Goal: Task Accomplishment & Management: Manage account settings

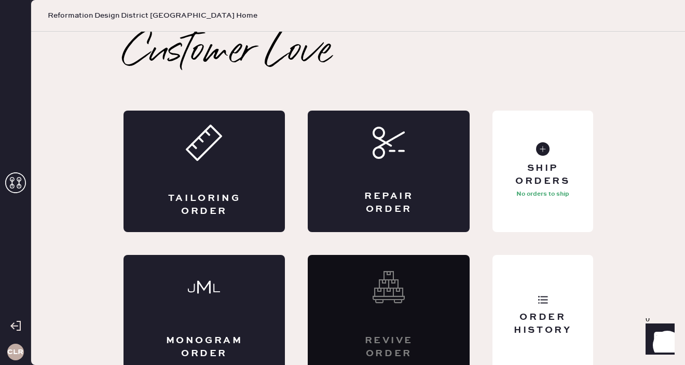
scroll to position [11, 0]
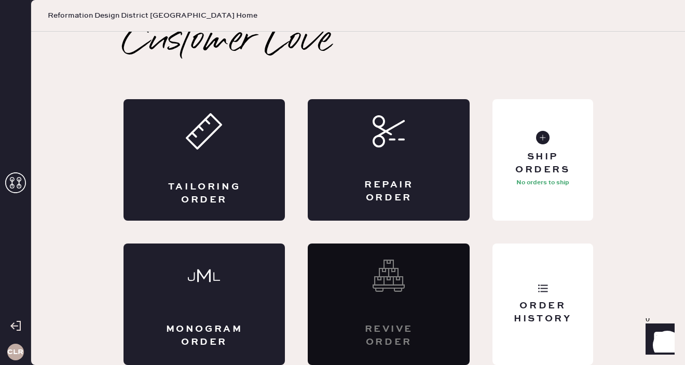
click at [18, 177] on use at bounding box center [15, 182] width 21 height 21
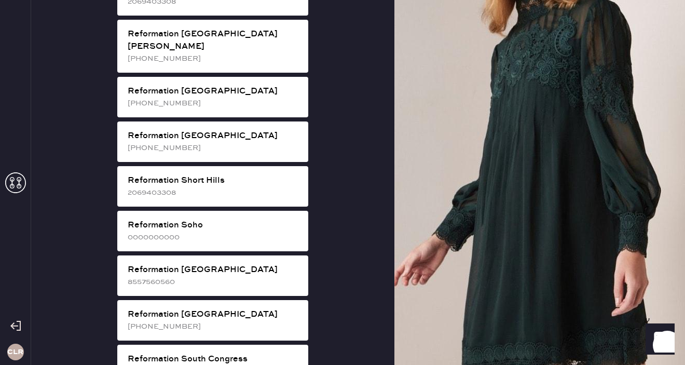
scroll to position [1921, 0]
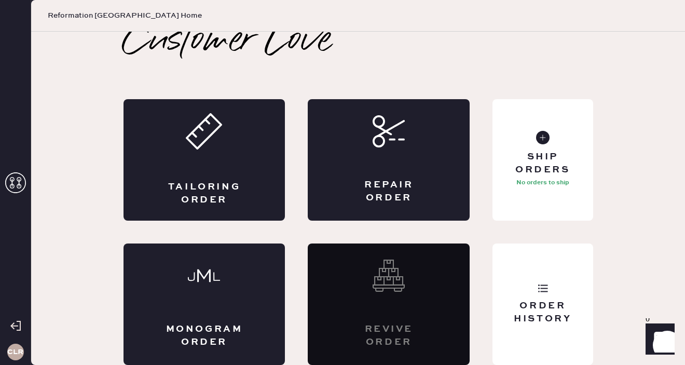
scroll to position [11, 0]
click at [550, 305] on div "Order History" at bounding box center [543, 312] width 84 height 26
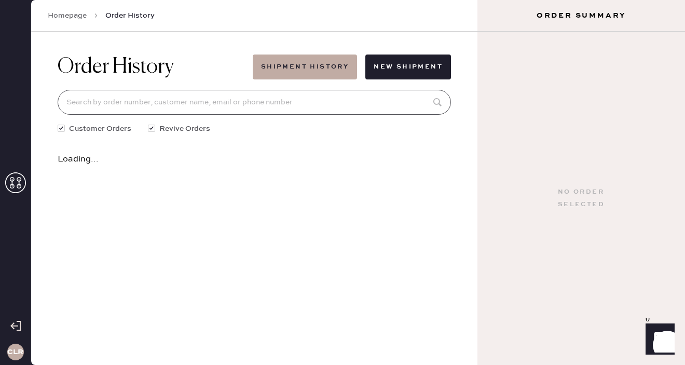
click at [205, 104] on input at bounding box center [254, 102] width 393 height 25
paste input "83190"
type input "83190"
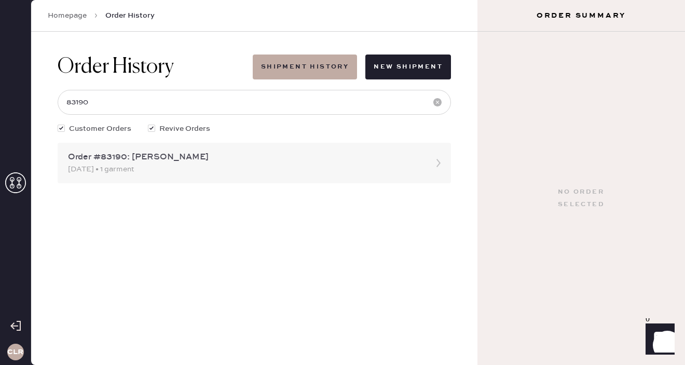
click at [261, 161] on div "Order #83190: [PERSON_NAME]" at bounding box center [245, 157] width 354 height 12
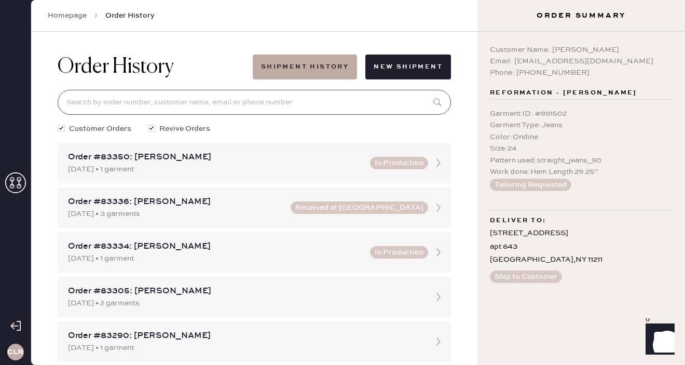
click at [250, 100] on input at bounding box center [254, 102] width 393 height 25
paste input "83190"
type input "83190"
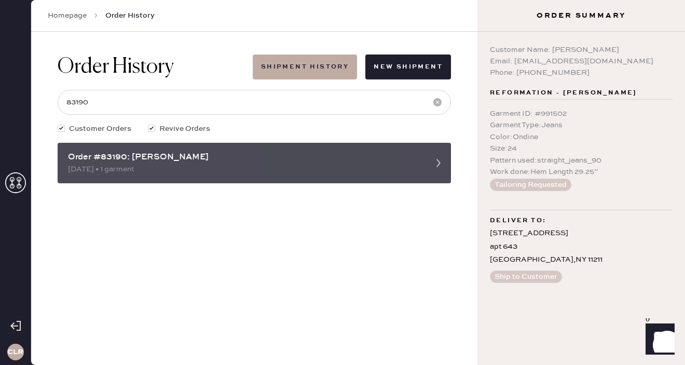
click at [405, 172] on div "[DATE] • 1 garment" at bounding box center [245, 168] width 354 height 11
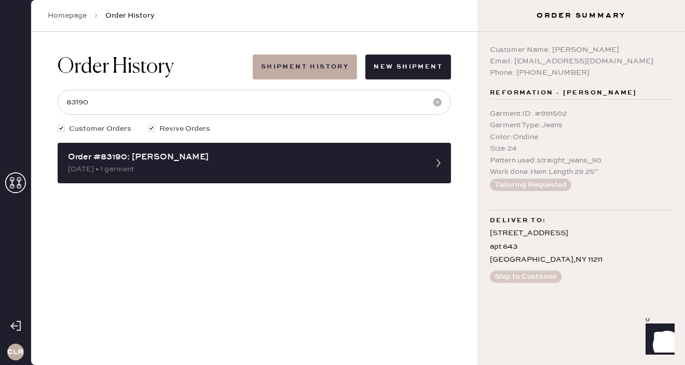
click at [15, 179] on icon at bounding box center [15, 182] width 21 height 21
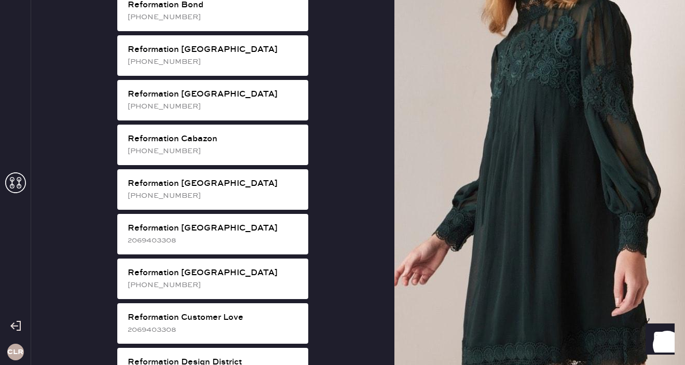
scroll to position [256, 0]
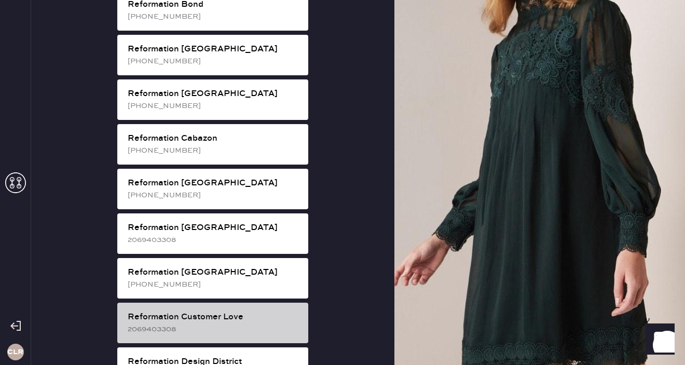
click at [228, 311] on div "Reformation Customer Love" at bounding box center [214, 317] width 172 height 12
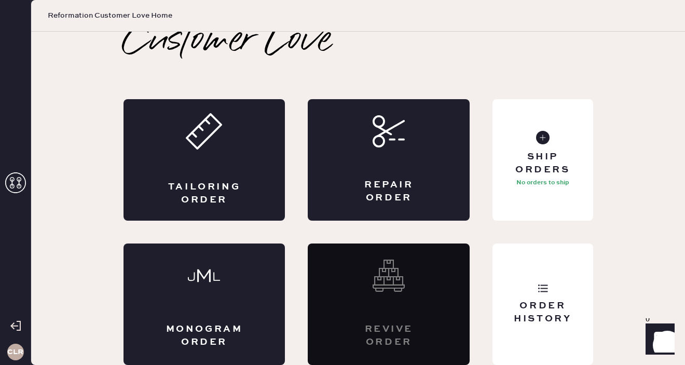
scroll to position [11, 0]
click at [20, 184] on icon at bounding box center [15, 182] width 21 height 21
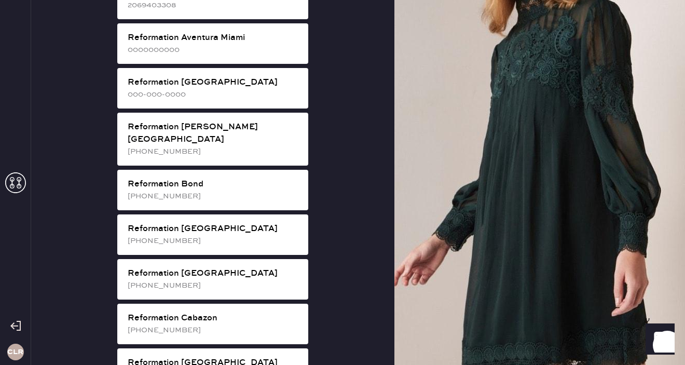
scroll to position [0, 0]
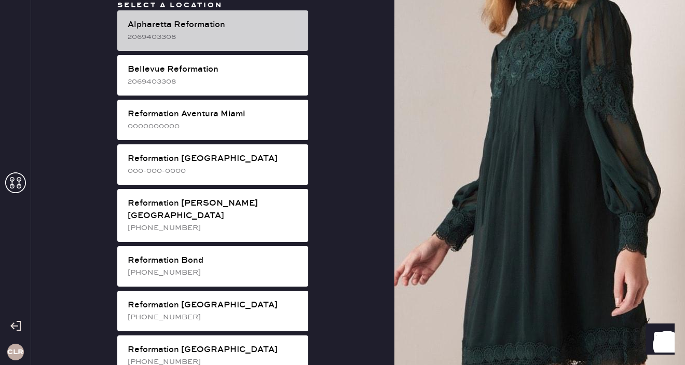
click at [219, 34] on div "2069403308" at bounding box center [214, 36] width 172 height 11
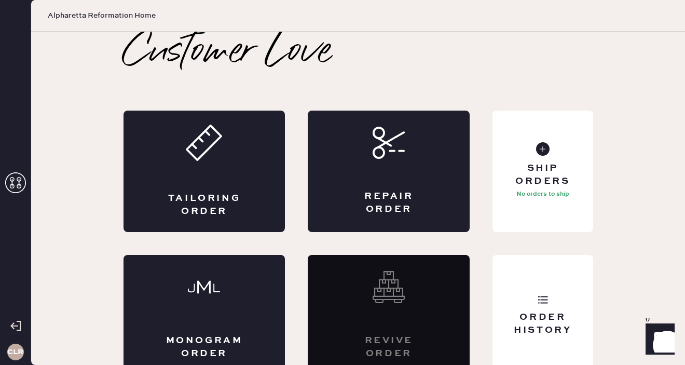
click at [17, 182] on icon at bounding box center [15, 182] width 21 height 21
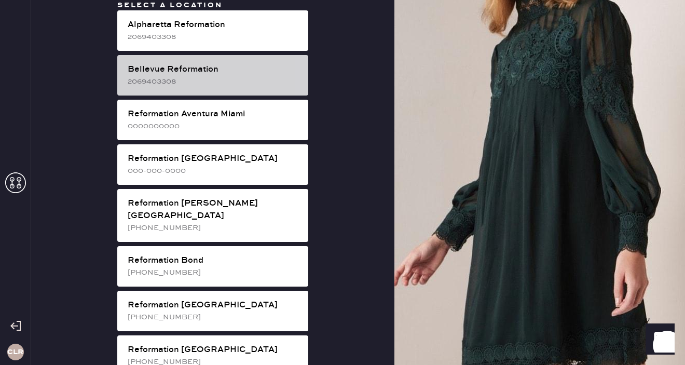
click at [211, 82] on div "2069403308" at bounding box center [214, 81] width 172 height 11
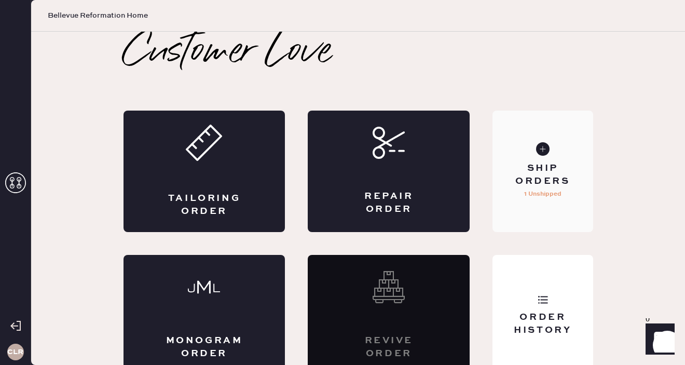
click at [554, 183] on div "Ship Orders" at bounding box center [543, 175] width 84 height 26
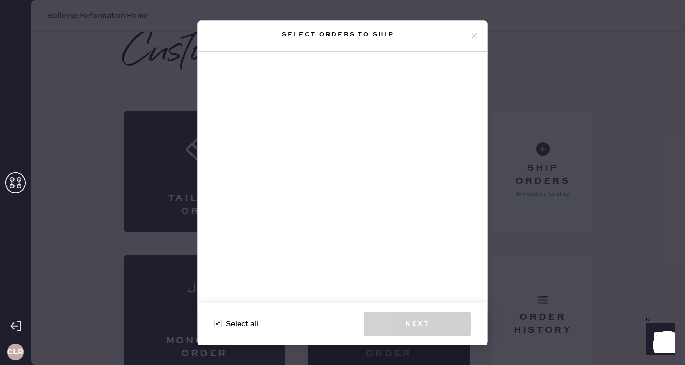
click at [473, 35] on icon at bounding box center [473, 35] width 9 height 9
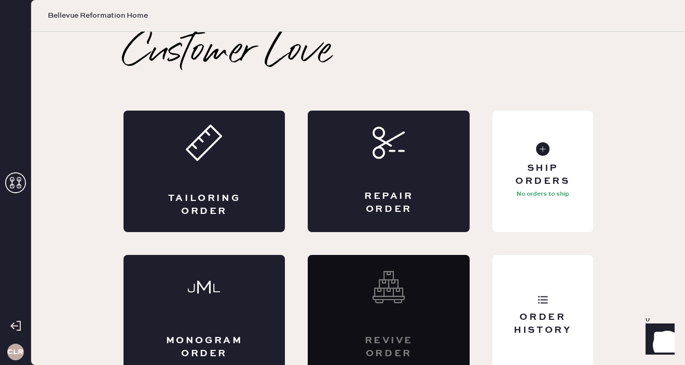
click at [9, 186] on icon at bounding box center [15, 182] width 21 height 21
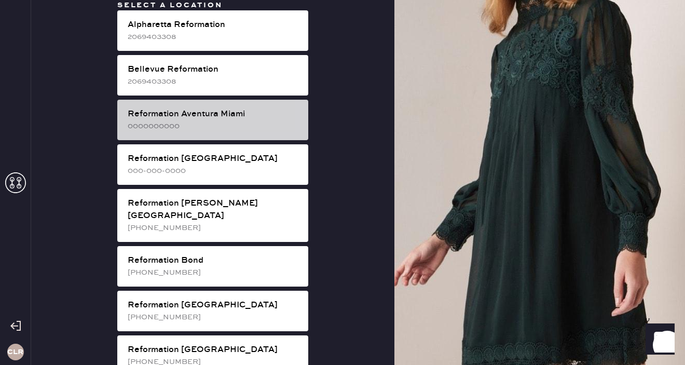
click at [226, 126] on div "0000000000" at bounding box center [214, 125] width 172 height 11
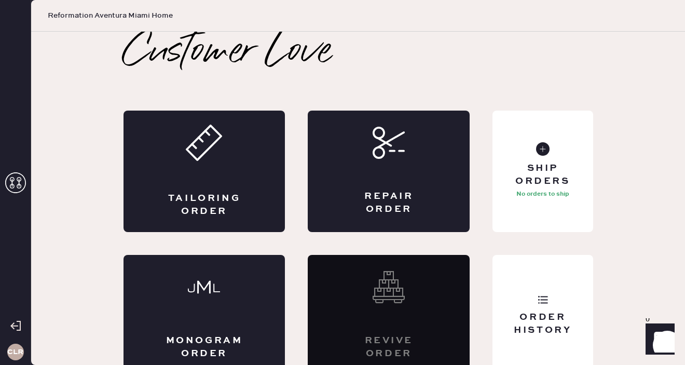
click at [17, 179] on use at bounding box center [15, 182] width 21 height 21
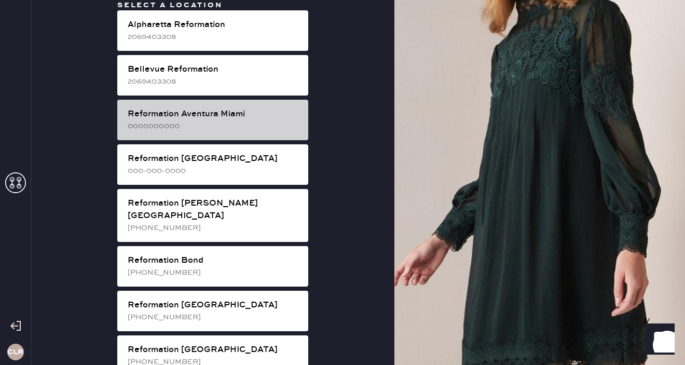
click at [224, 128] on div "0000000000" at bounding box center [214, 125] width 172 height 11
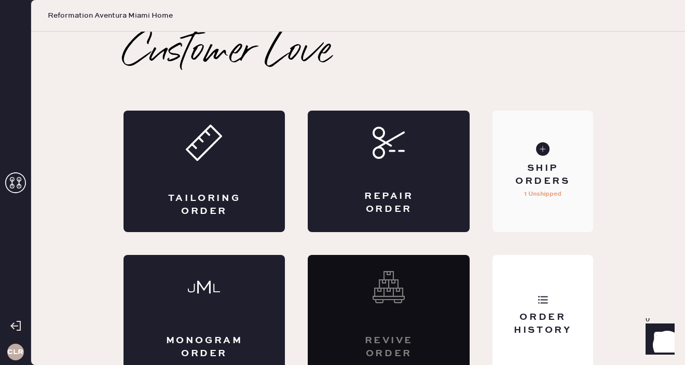
click at [541, 199] on p "1 Unshipped" at bounding box center [542, 194] width 37 height 12
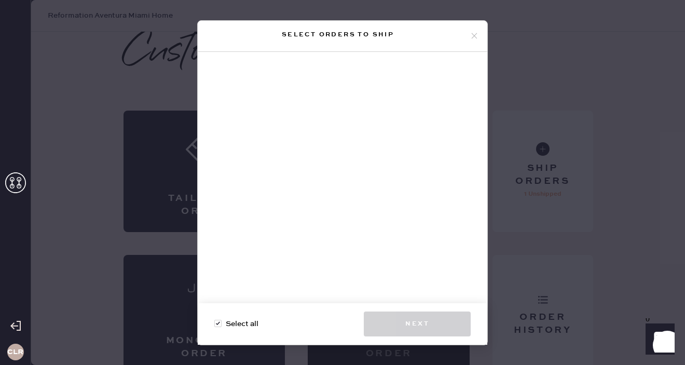
checkbox input "true"
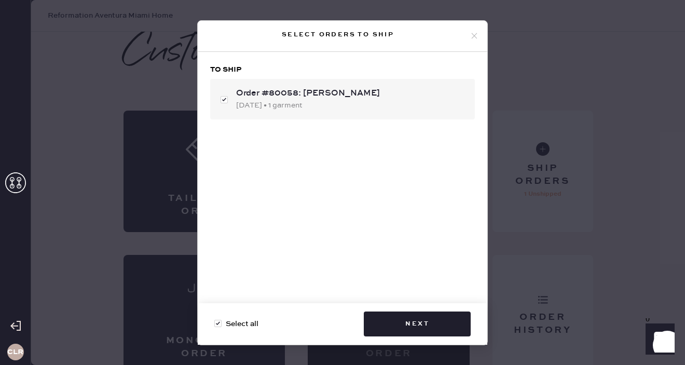
click at [473, 29] on div "Select orders to ship" at bounding box center [342, 36] width 289 height 31
click at [472, 36] on icon at bounding box center [473, 35] width 9 height 9
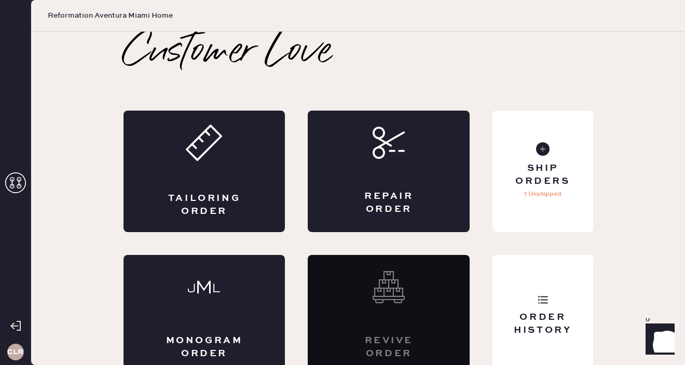
click at [21, 184] on icon at bounding box center [15, 182] width 21 height 21
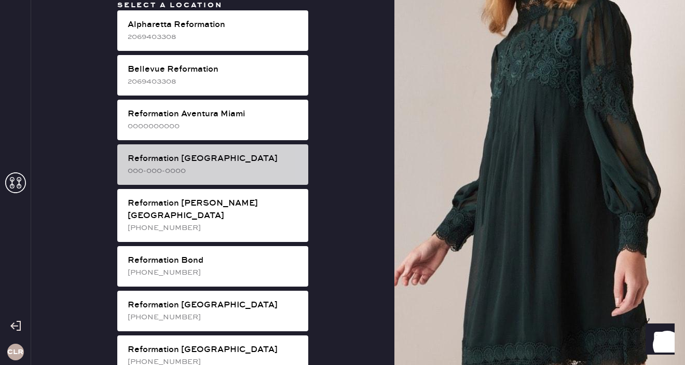
click at [243, 173] on div "000-000-0000" at bounding box center [214, 170] width 172 height 11
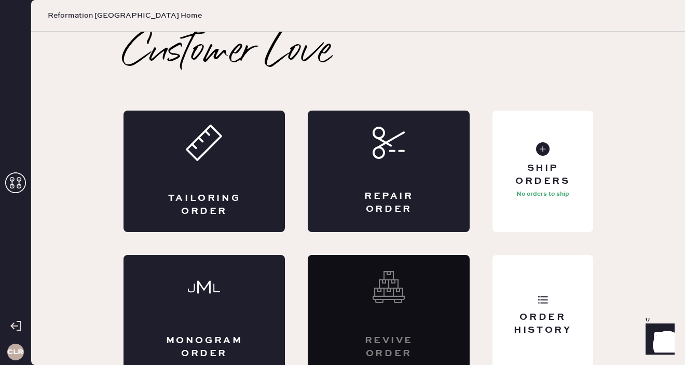
click at [22, 184] on icon at bounding box center [15, 182] width 21 height 21
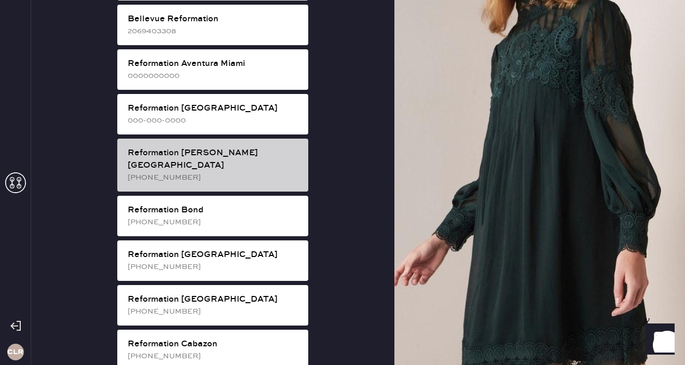
scroll to position [52, 0]
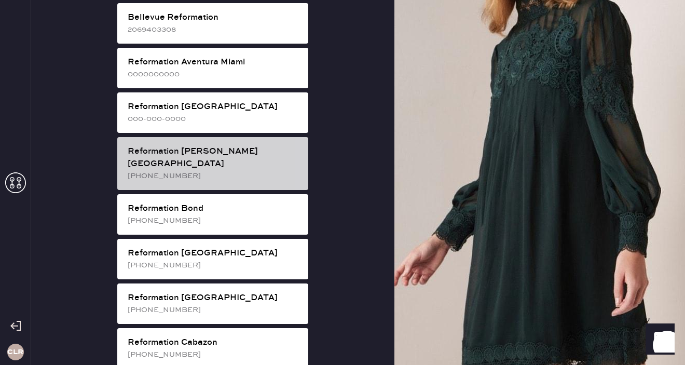
click at [201, 170] on div "[PHONE_NUMBER]" at bounding box center [214, 175] width 172 height 11
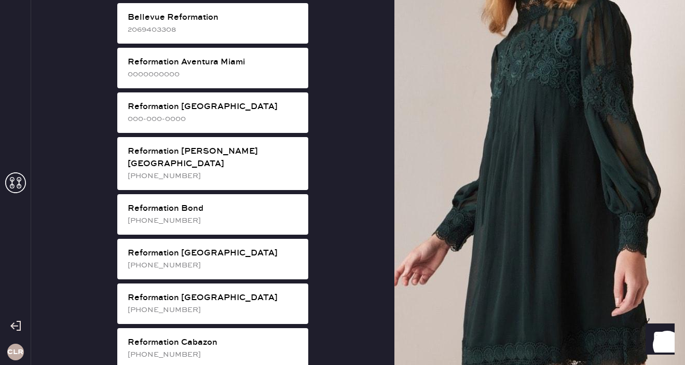
scroll to position [11, 0]
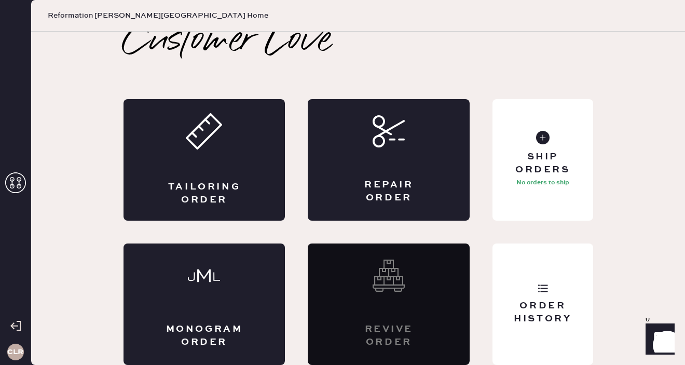
click at [15, 186] on icon at bounding box center [15, 182] width 21 height 21
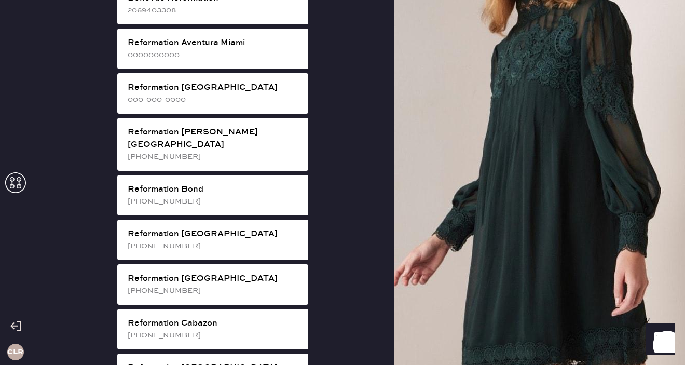
scroll to position [86, 0]
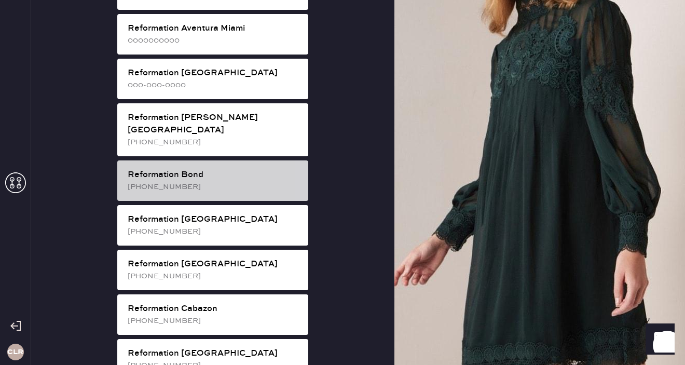
click at [217, 181] on div "[PHONE_NUMBER]" at bounding box center [214, 186] width 172 height 11
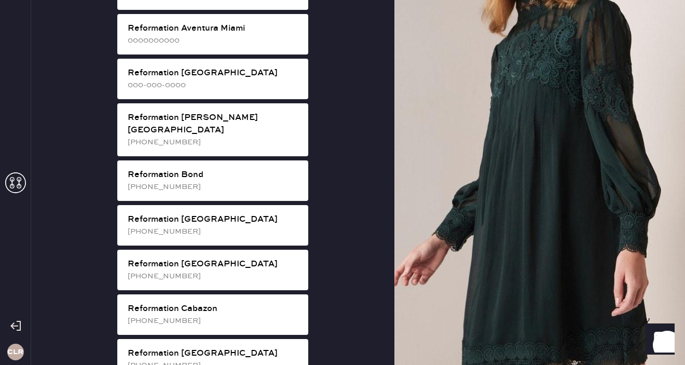
scroll to position [11, 0]
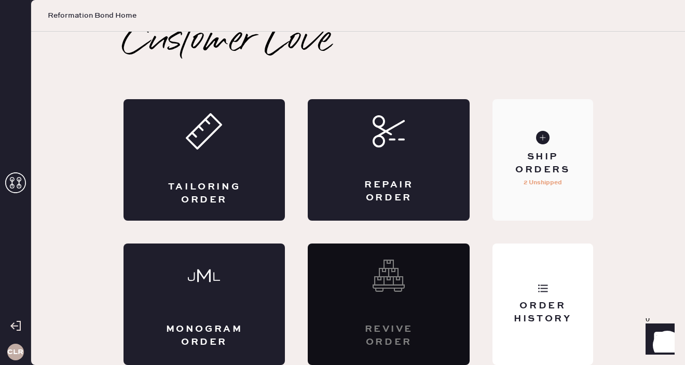
click at [547, 167] on div "Ship Orders" at bounding box center [543, 163] width 84 height 26
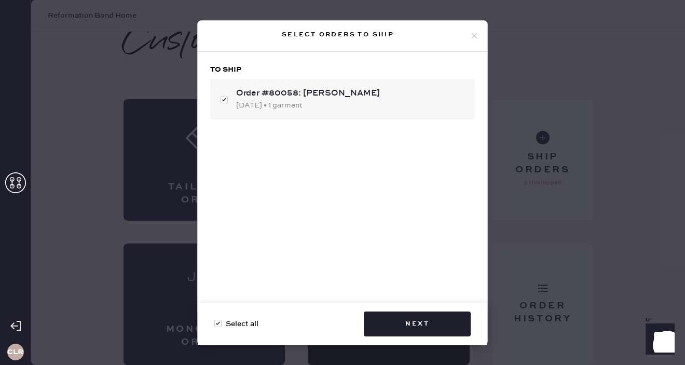
click at [474, 36] on icon at bounding box center [473, 35] width 9 height 9
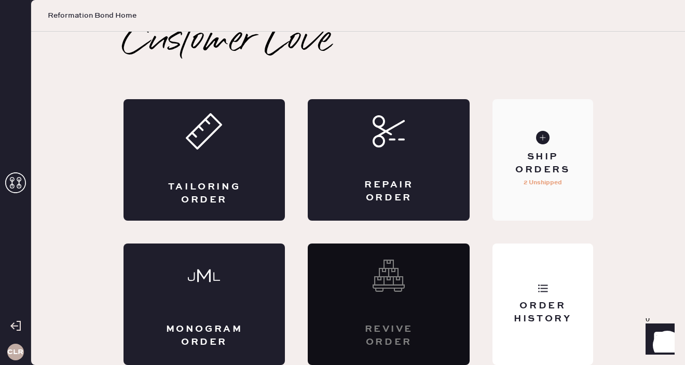
click at [547, 184] on p "2 Unshipped" at bounding box center [542, 182] width 38 height 12
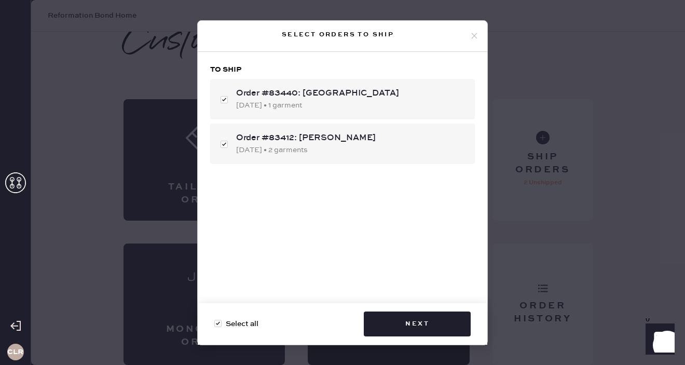
click at [473, 36] on use at bounding box center [474, 36] width 6 height 6
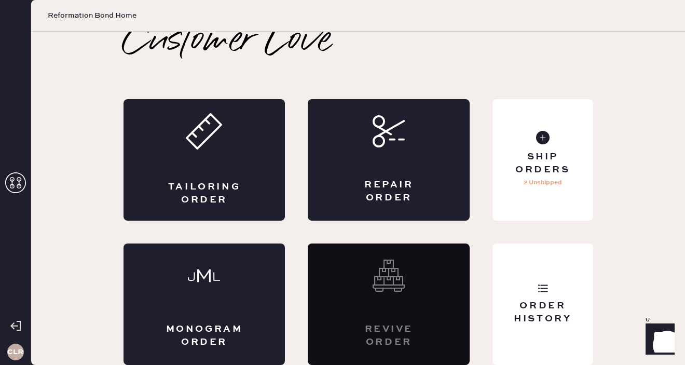
click at [9, 190] on use at bounding box center [15, 182] width 21 height 21
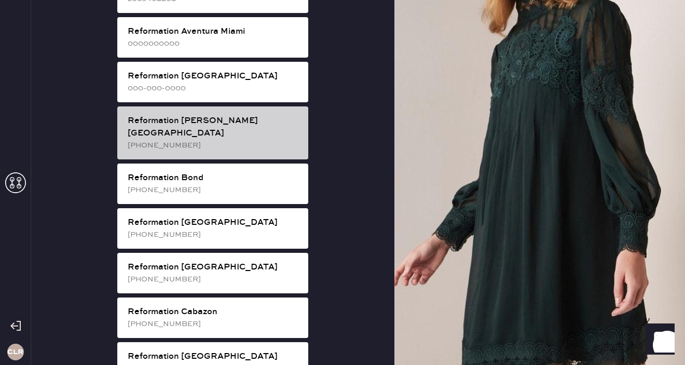
scroll to position [88, 0]
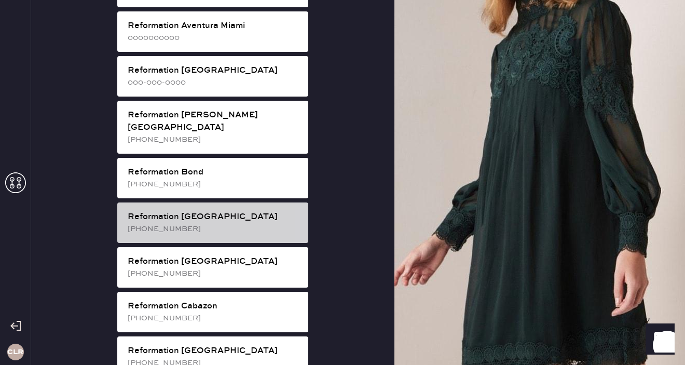
click at [226, 223] on div "[PHONE_NUMBER]" at bounding box center [214, 228] width 172 height 11
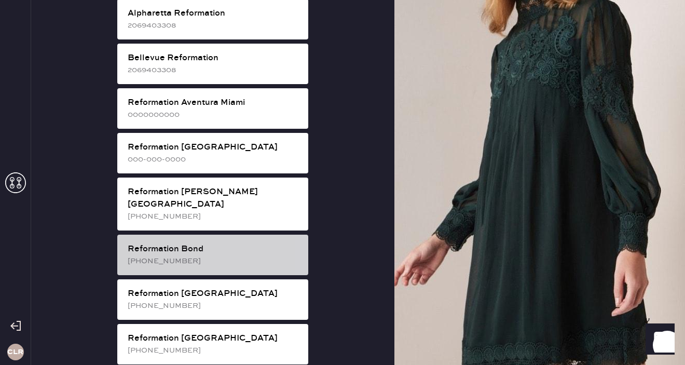
scroll to position [75, 0]
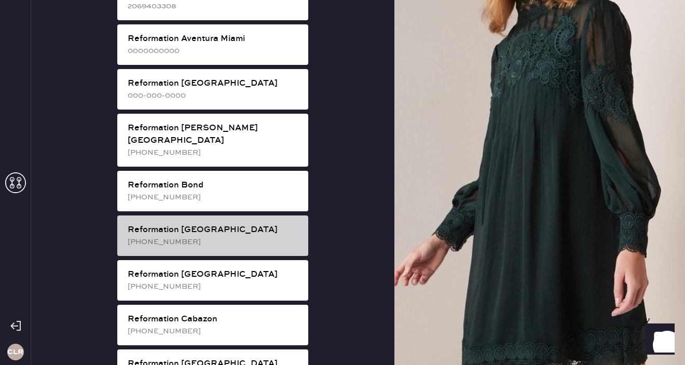
click at [219, 236] on div "[PHONE_NUMBER]" at bounding box center [214, 241] width 172 height 11
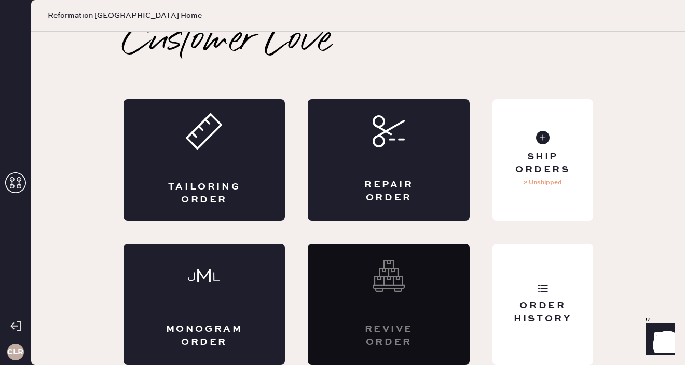
scroll to position [11, 0]
click at [553, 158] on div "Ship Orders" at bounding box center [543, 163] width 84 height 26
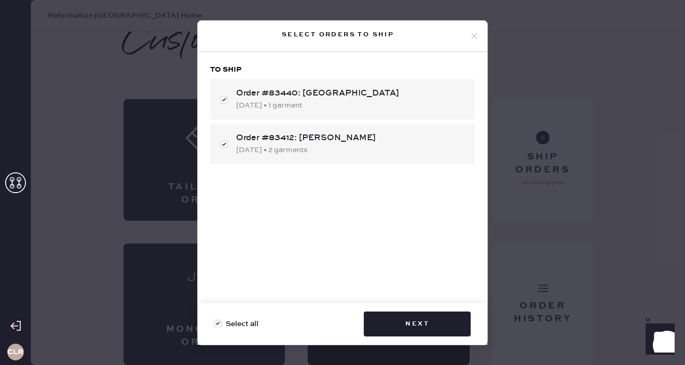
click at [473, 36] on icon at bounding box center [473, 35] width 9 height 9
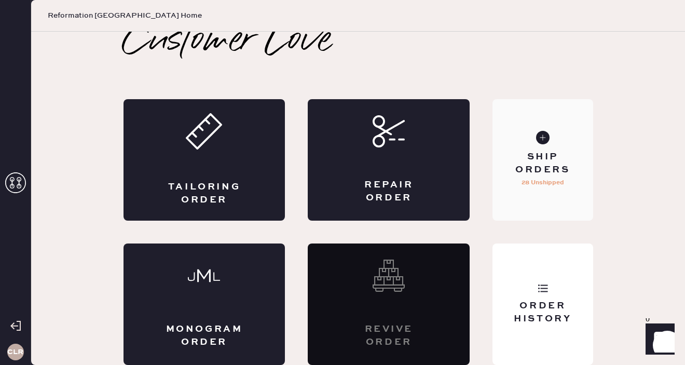
click at [538, 184] on p "28 Unshipped" at bounding box center [542, 182] width 43 height 12
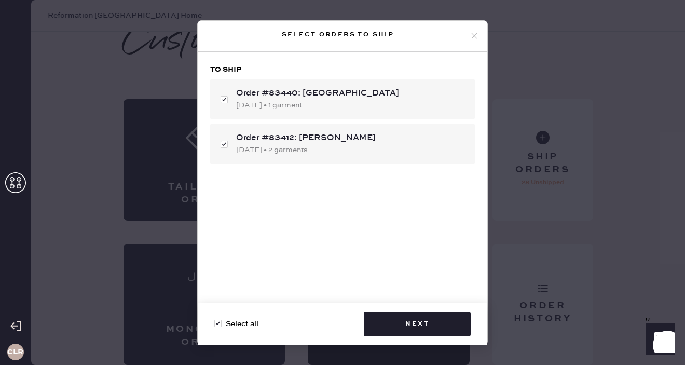
click at [475, 34] on use at bounding box center [474, 36] width 6 height 6
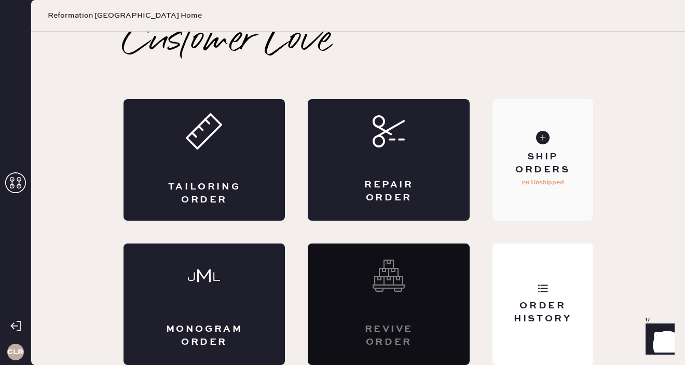
click at [559, 182] on p "28 Unshipped" at bounding box center [542, 182] width 43 height 12
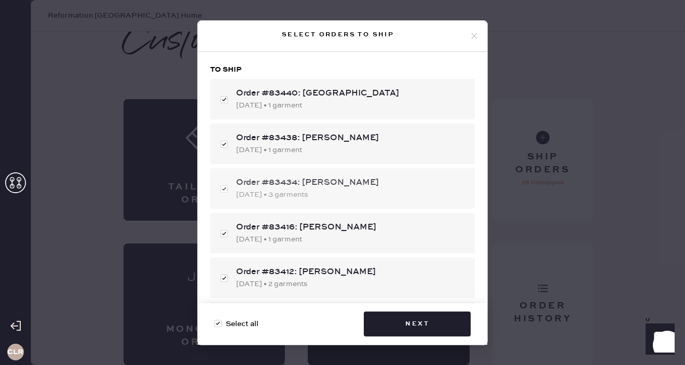
click at [372, 192] on div "[DATE] • 3 garments" at bounding box center [351, 194] width 230 height 11
checkbox input "false"
click at [372, 192] on div "[DATE] • 3 garments" at bounding box center [351, 194] width 230 height 11
checkbox input "true"
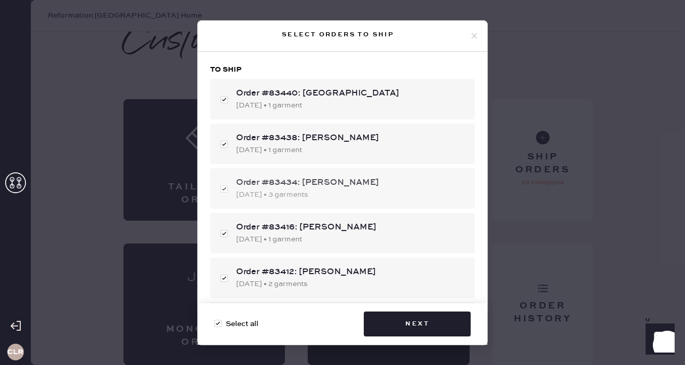
checkbox input "true"
click at [217, 319] on div at bounding box center [217, 322] width 7 height 7
click at [215, 318] on input "Select all" at bounding box center [214, 318] width 1 height 1
checkbox input "false"
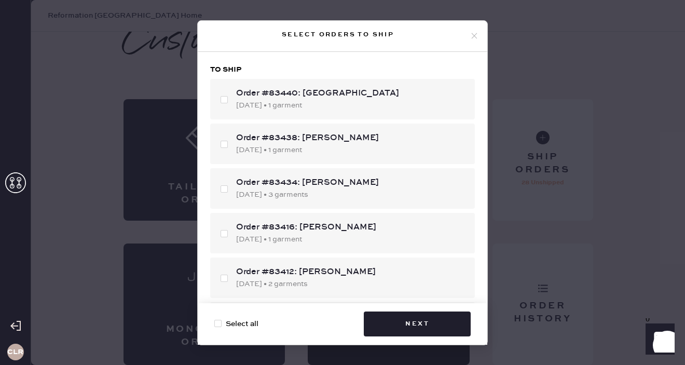
checkbox input "false"
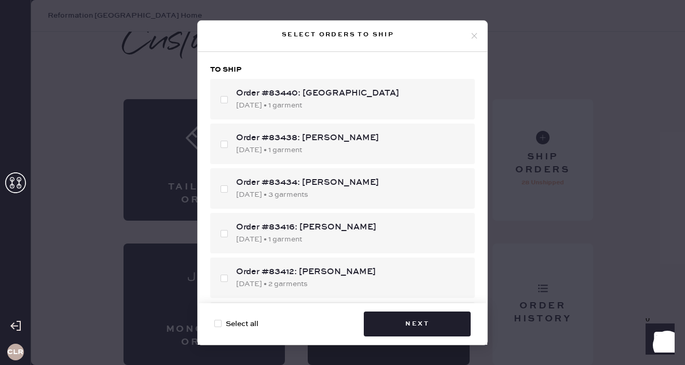
checkbox input "false"
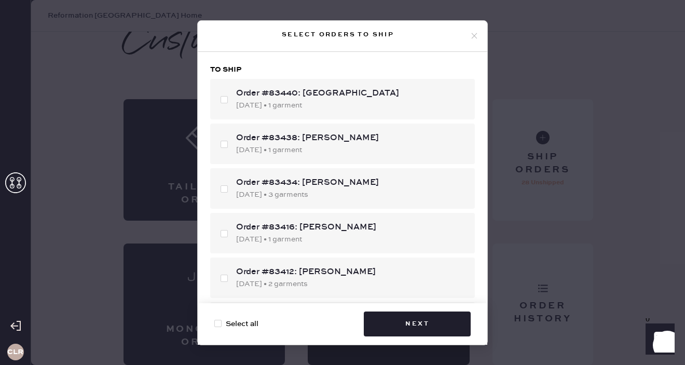
checkbox input "false"
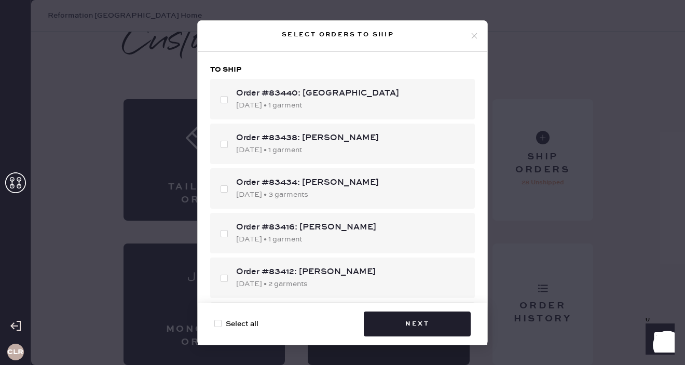
checkbox input "false"
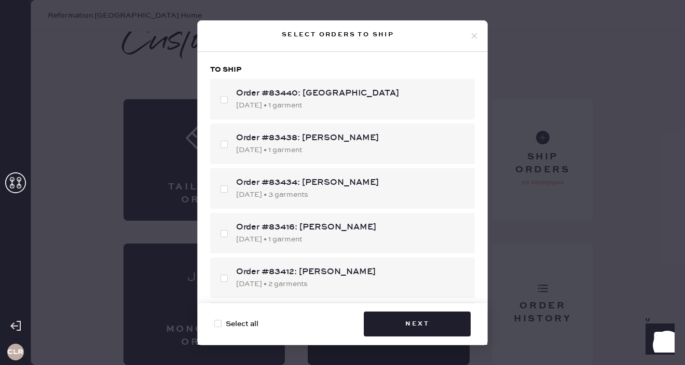
checkbox input "false"
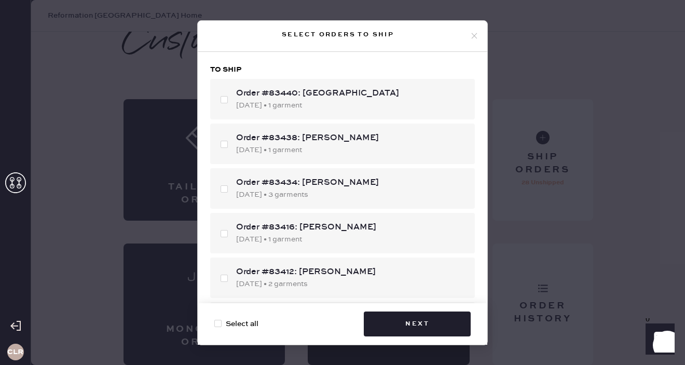
checkbox input "false"
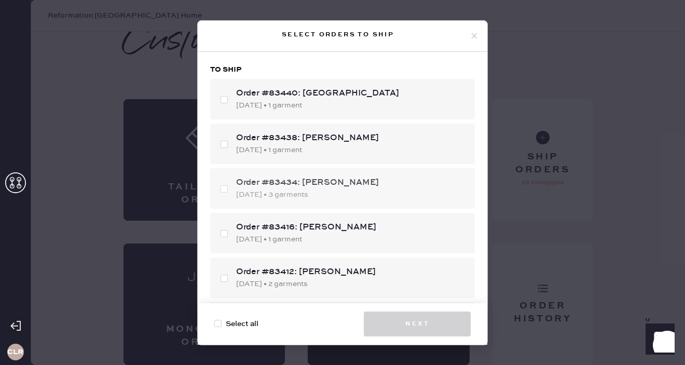
click at [224, 188] on div "Order #83434: [PERSON_NAME] [DATE] • 3 garments" at bounding box center [342, 188] width 265 height 40
checkbox input "true"
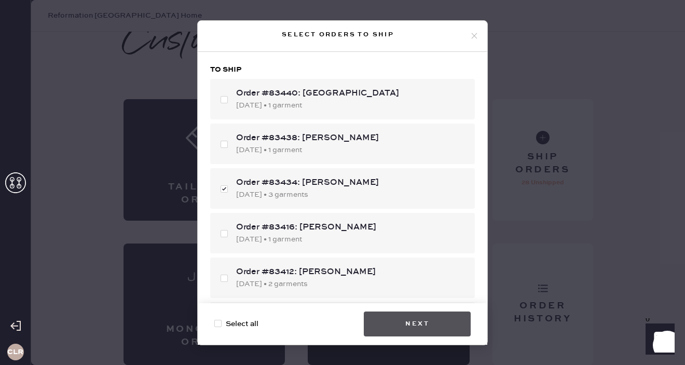
click at [407, 319] on button "Next" at bounding box center [417, 323] width 107 height 25
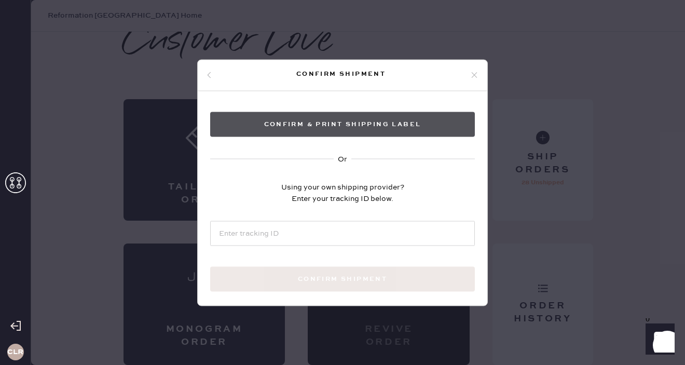
click at [390, 126] on button "Confirm & Print shipping label" at bounding box center [342, 124] width 265 height 25
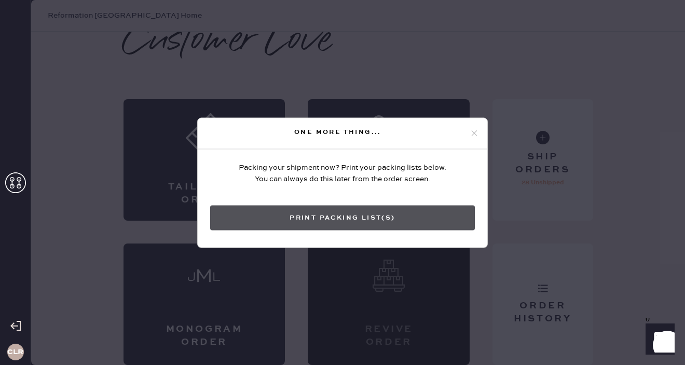
click at [392, 218] on button "Print Packing List(s)" at bounding box center [342, 217] width 265 height 25
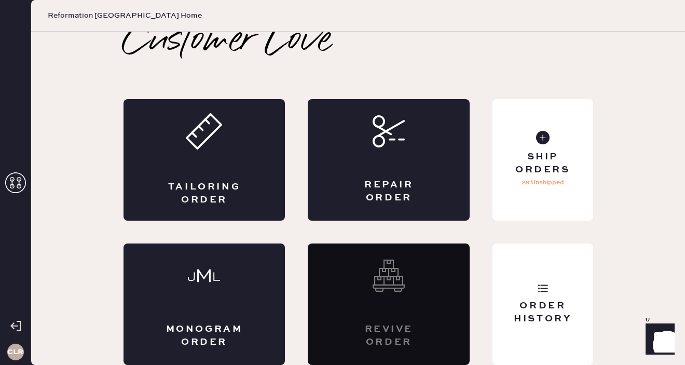
scroll to position [0, 0]
click at [546, 169] on div "Ship Orders" at bounding box center [543, 163] width 84 height 26
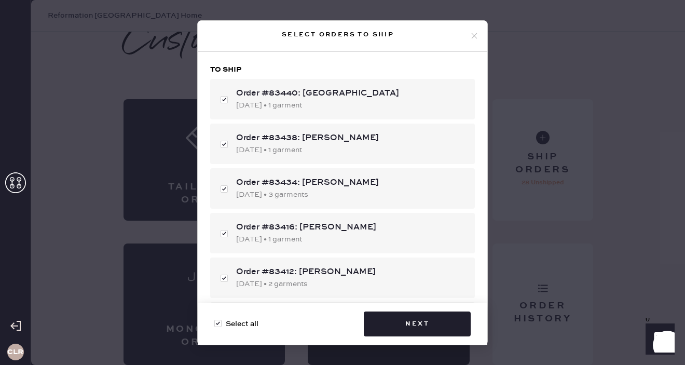
click at [217, 322] on div at bounding box center [217, 322] width 7 height 7
click at [215, 318] on input "Select all" at bounding box center [214, 318] width 1 height 1
checkbox input "false"
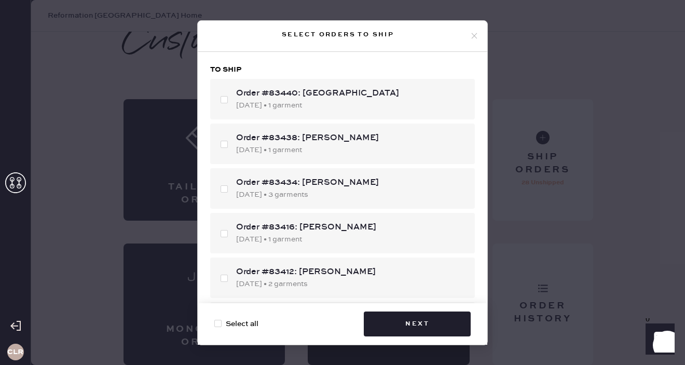
checkbox input "false"
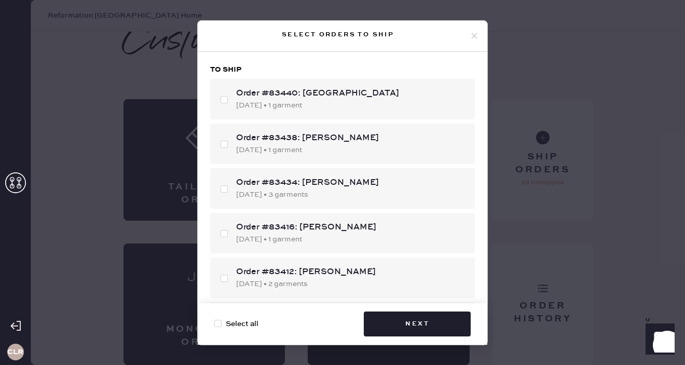
checkbox input "false"
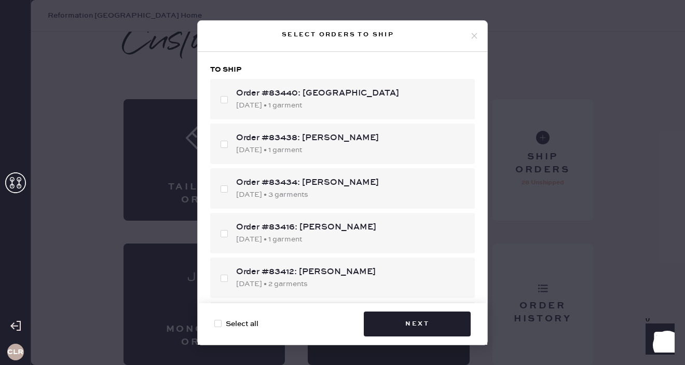
checkbox input "false"
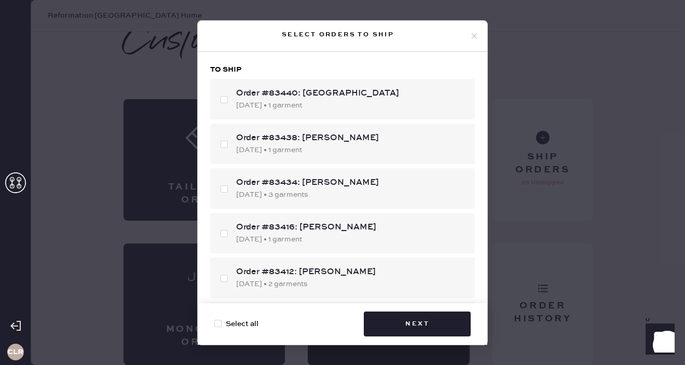
checkbox input "false"
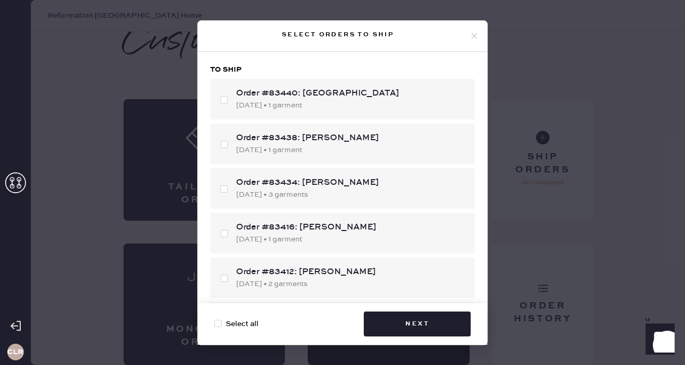
checkbox input "false"
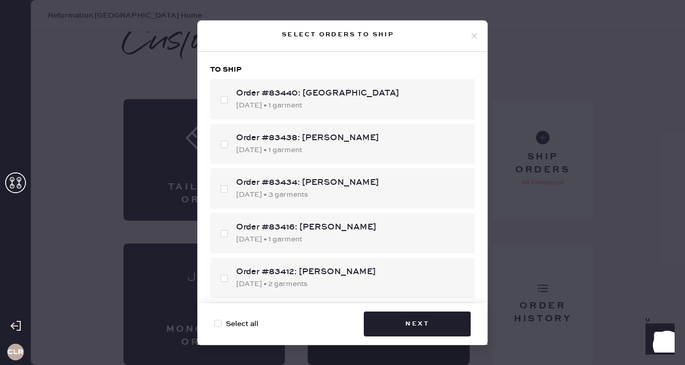
checkbox input "false"
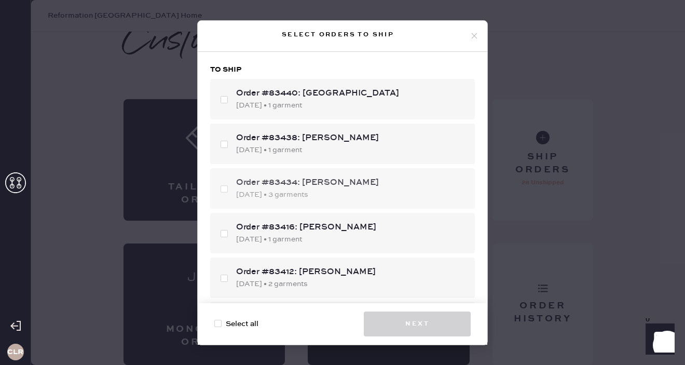
click at [255, 183] on div "Order #83434: [PERSON_NAME]" at bounding box center [351, 182] width 230 height 12
checkbox input "true"
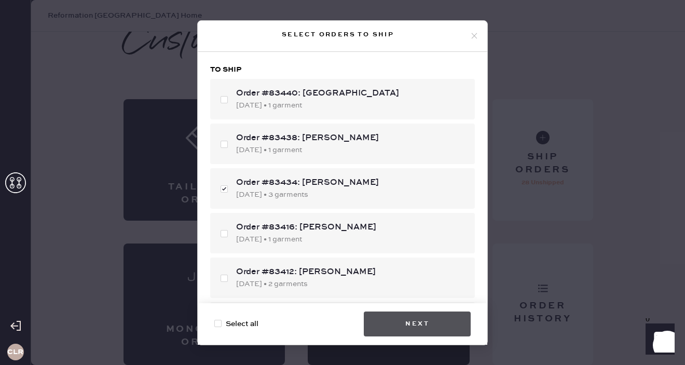
click at [442, 326] on button "Next" at bounding box center [417, 323] width 107 height 25
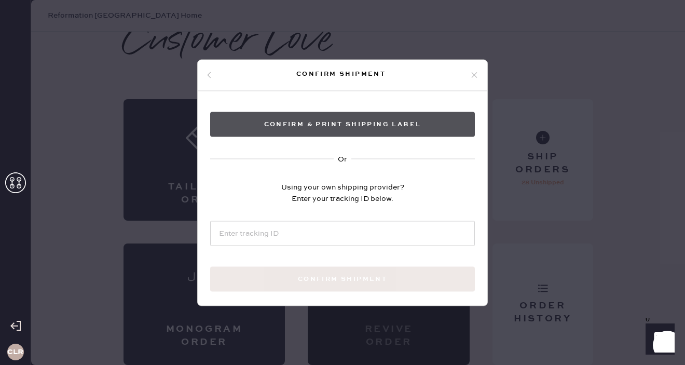
click at [349, 127] on button "Confirm & Print shipping label" at bounding box center [342, 124] width 265 height 25
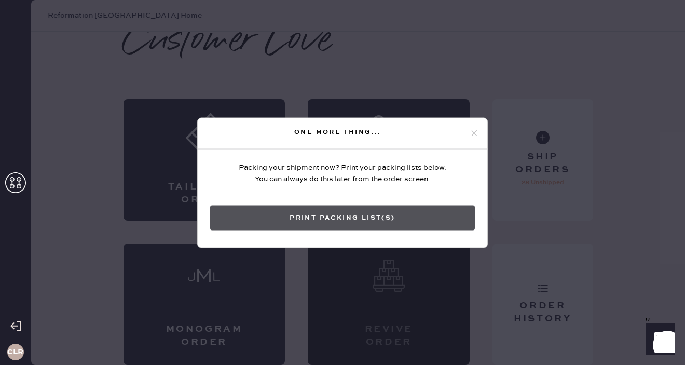
click at [359, 210] on button "Print Packing List(s)" at bounding box center [342, 217] width 265 height 25
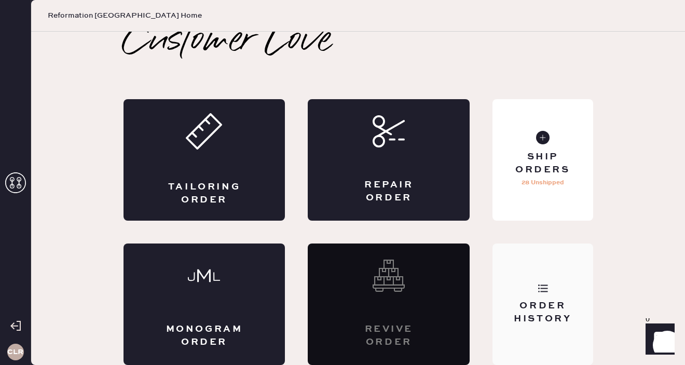
click at [534, 323] on div "Order History" at bounding box center [543, 312] width 84 height 26
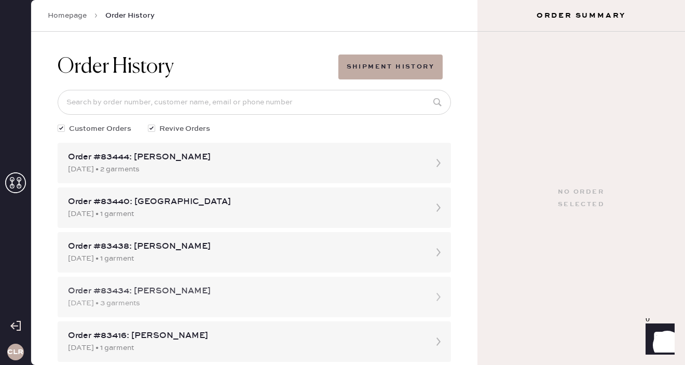
click at [243, 307] on div "[DATE] • 3 garments" at bounding box center [245, 302] width 354 height 11
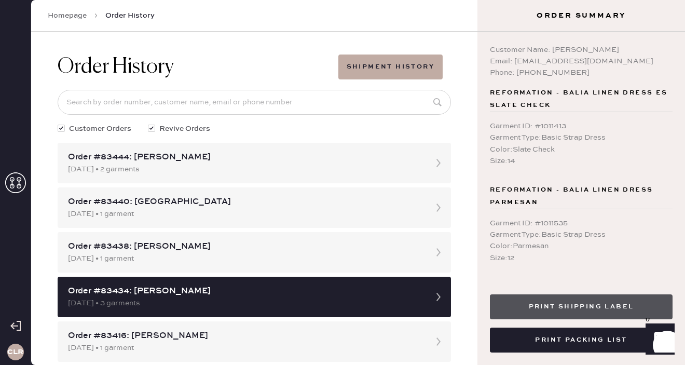
click at [547, 307] on button "Print Shipping Label" at bounding box center [581, 306] width 183 height 25
